Goal: Find specific page/section: Find specific page/section

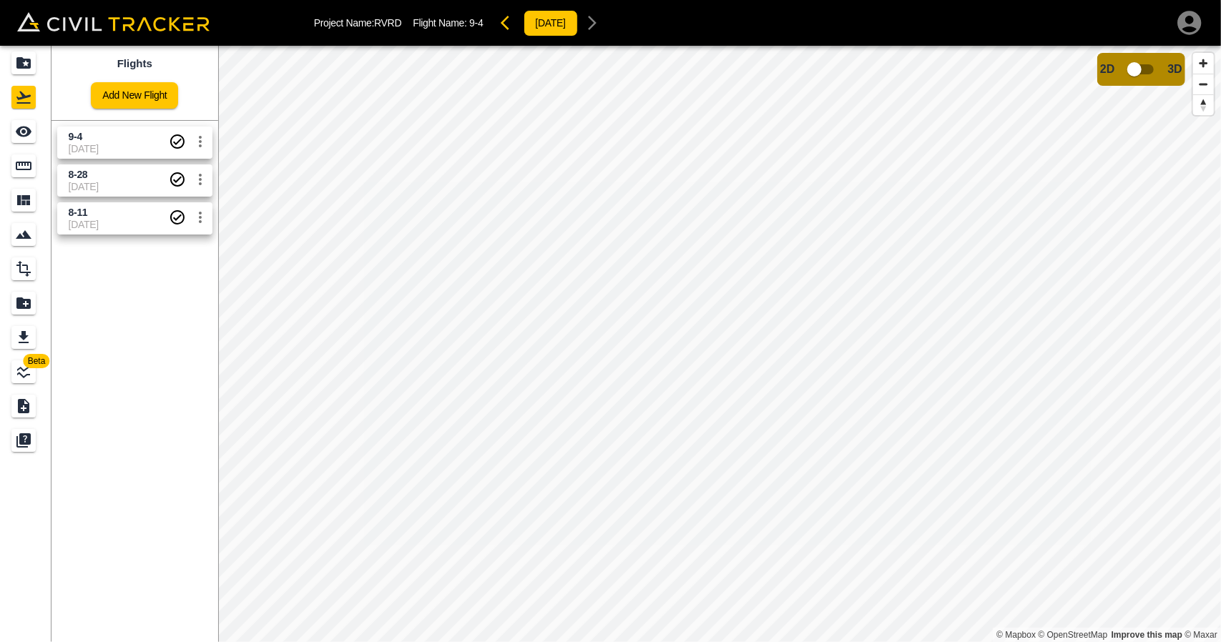
click at [84, 144] on span "[DATE]" at bounding box center [119, 148] width 100 height 11
click at [103, 148] on span "[DATE]" at bounding box center [119, 148] width 100 height 11
click at [23, 162] on icon "Measure" at bounding box center [24, 166] width 16 height 9
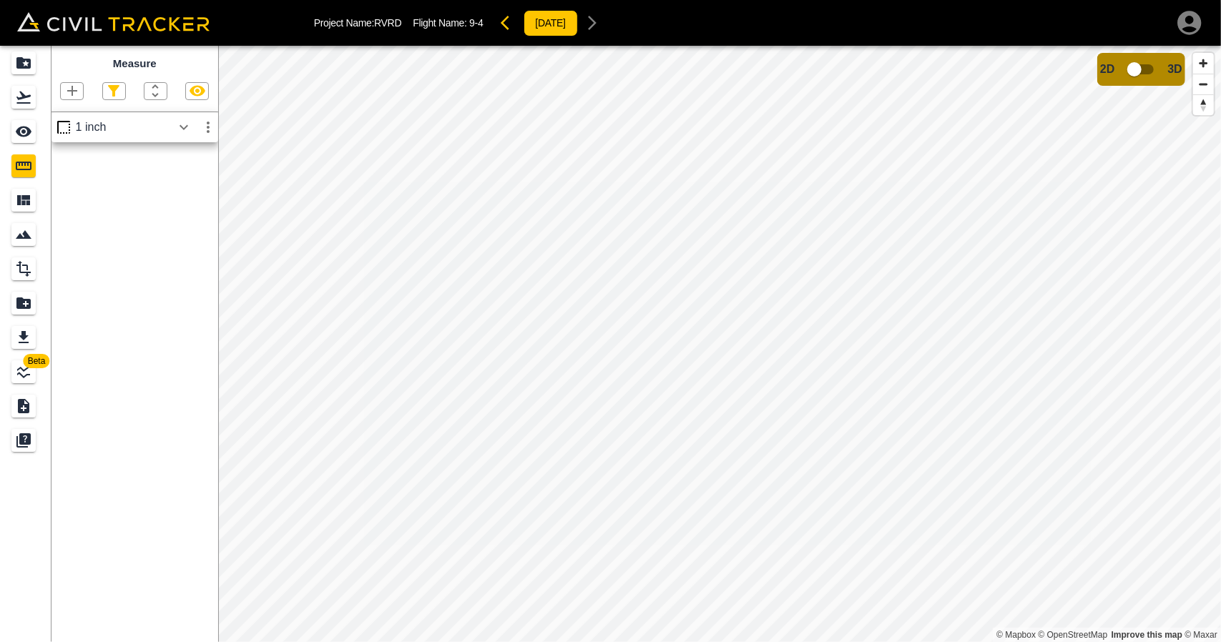
click at [189, 124] on icon "button" at bounding box center [183, 127] width 17 height 17
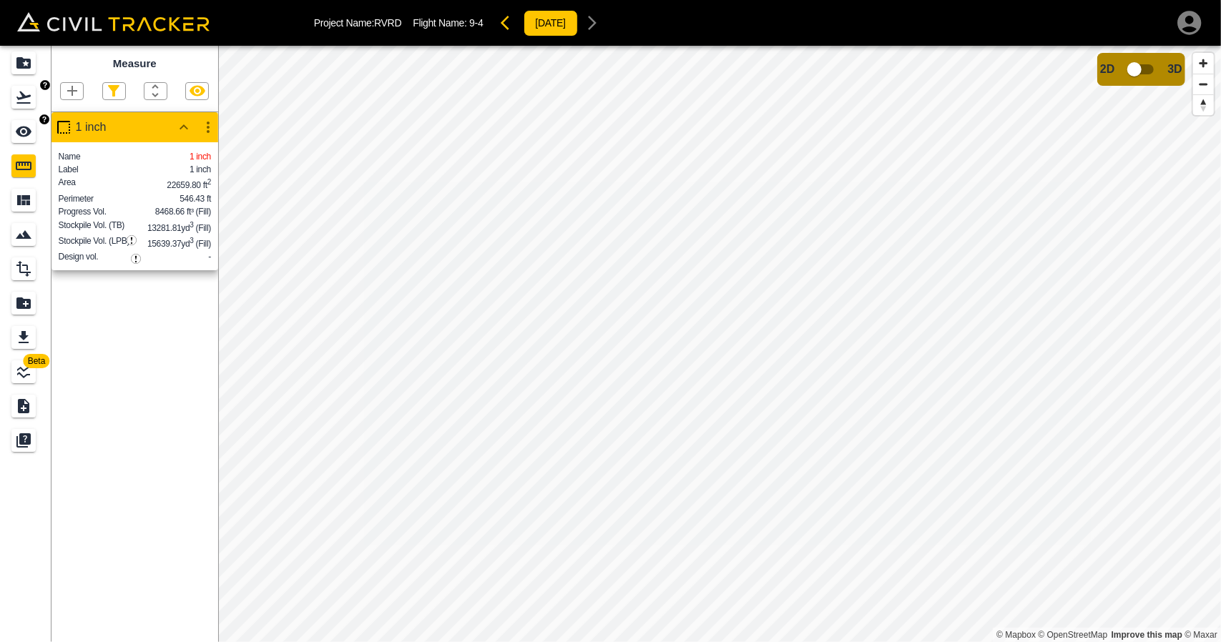
click at [29, 100] on icon "Flights" at bounding box center [23, 97] width 17 height 17
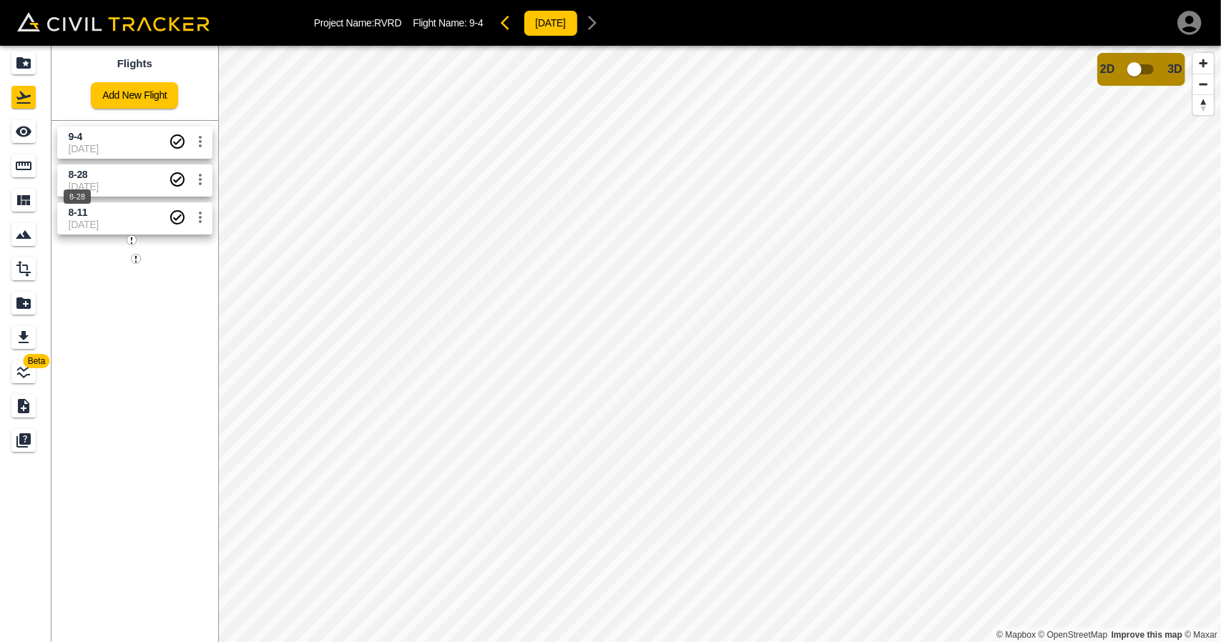
click at [87, 185] on div "8-28" at bounding box center [77, 193] width 30 height 26
click at [24, 162] on icon "Measure" at bounding box center [24, 166] width 16 height 9
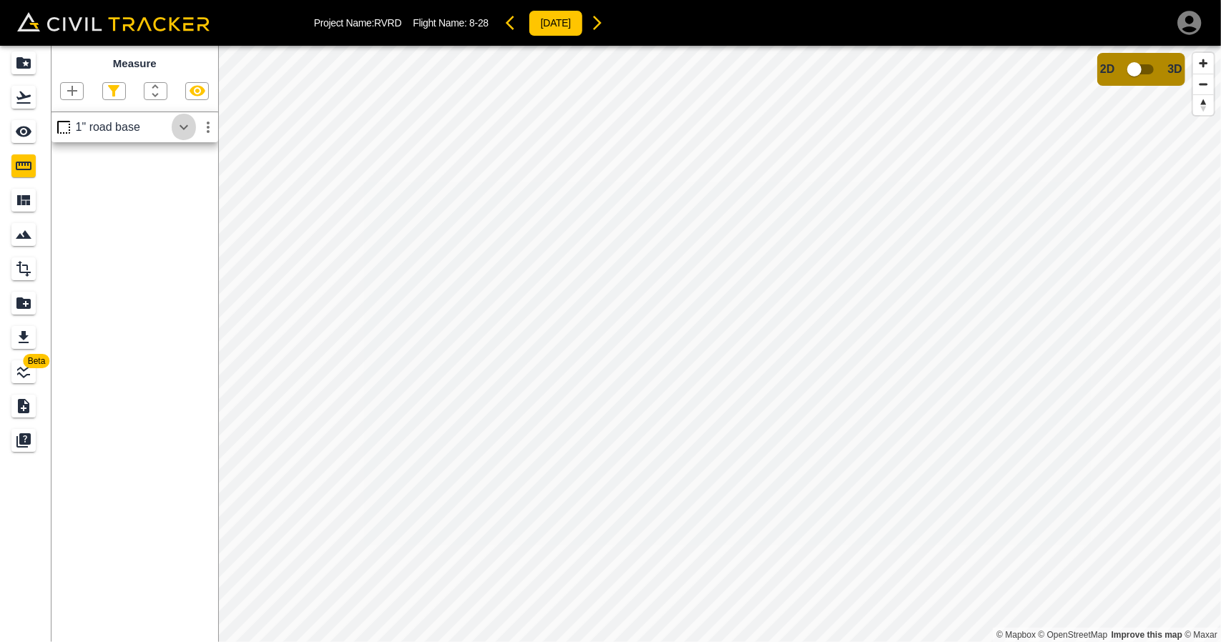
click at [189, 122] on icon "button" at bounding box center [183, 127] width 17 height 17
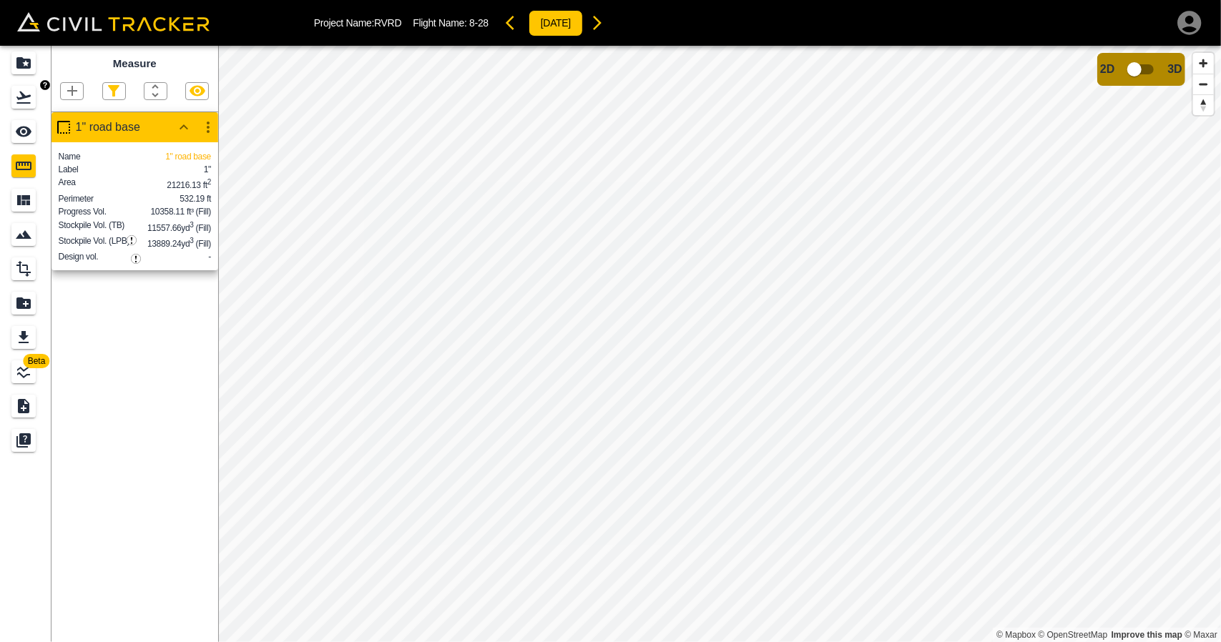
click at [19, 108] on div "Flights" at bounding box center [23, 97] width 24 height 23
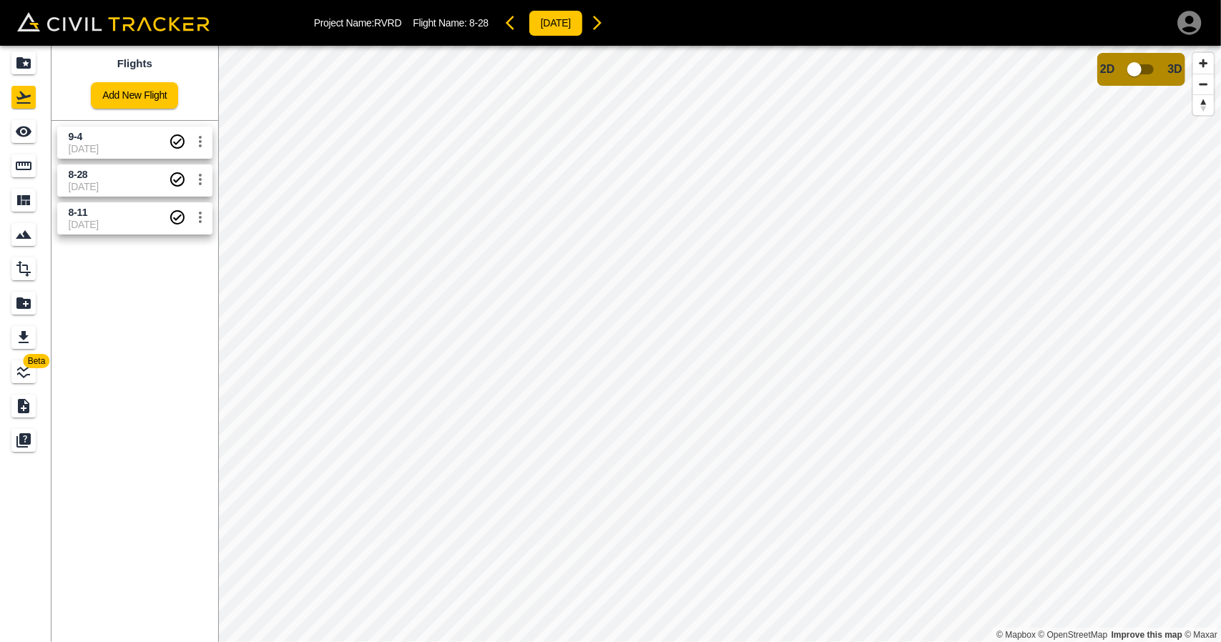
click at [92, 139] on span "9-4" at bounding box center [119, 137] width 100 height 14
click at [24, 142] on div "See" at bounding box center [23, 131] width 24 height 23
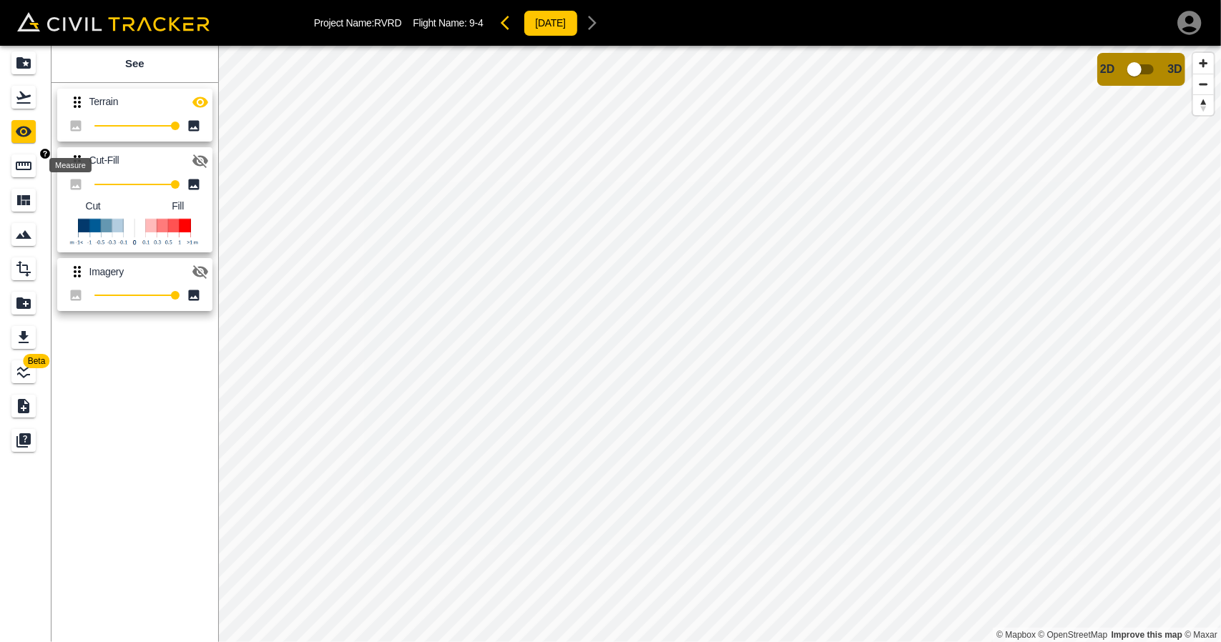
click at [36, 174] on div "Measure" at bounding box center [23, 165] width 24 height 23
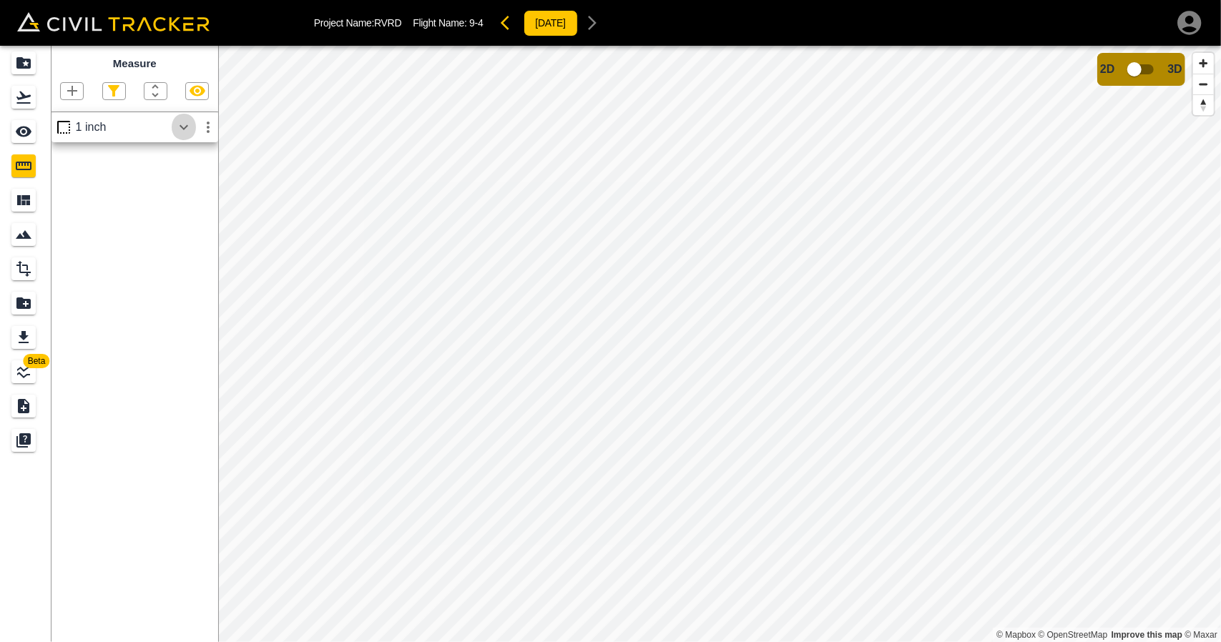
click at [172, 129] on button "button" at bounding box center [184, 127] width 24 height 29
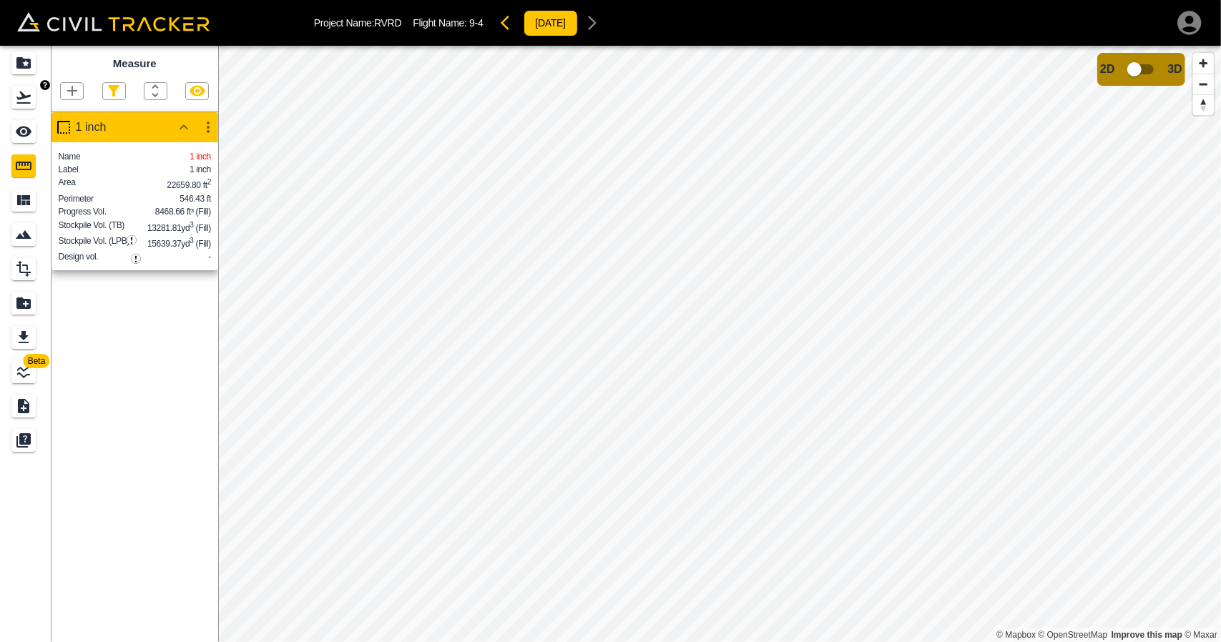
click at [18, 91] on icon "Flights" at bounding box center [23, 97] width 17 height 17
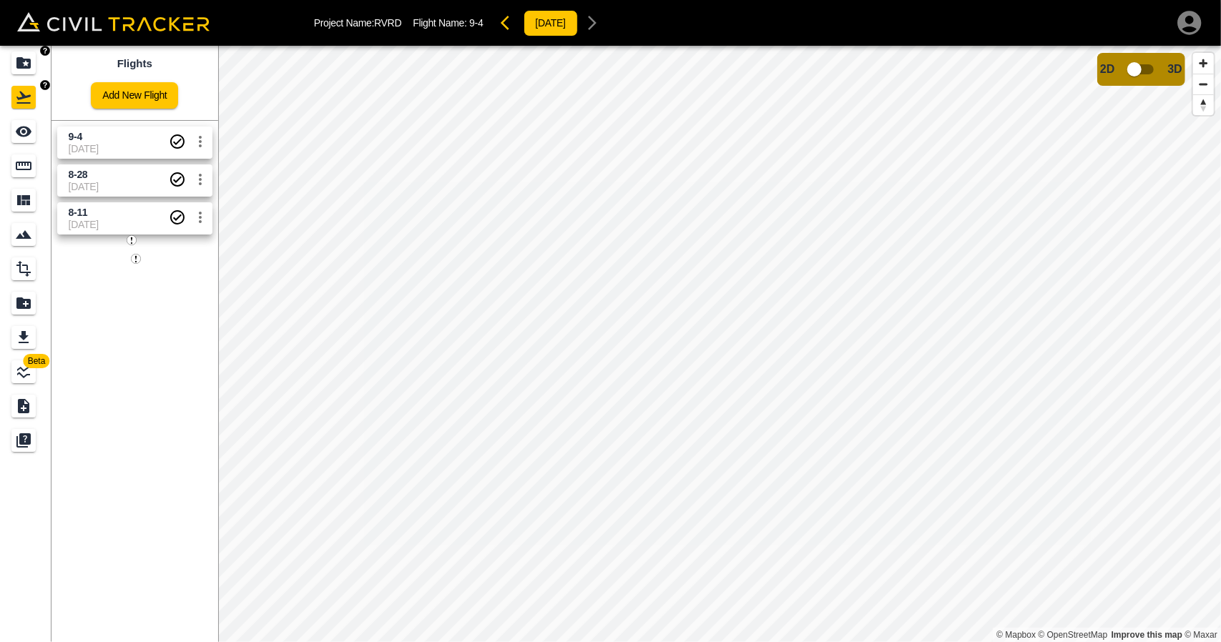
click at [17, 72] on div "Projects" at bounding box center [23, 62] width 24 height 23
